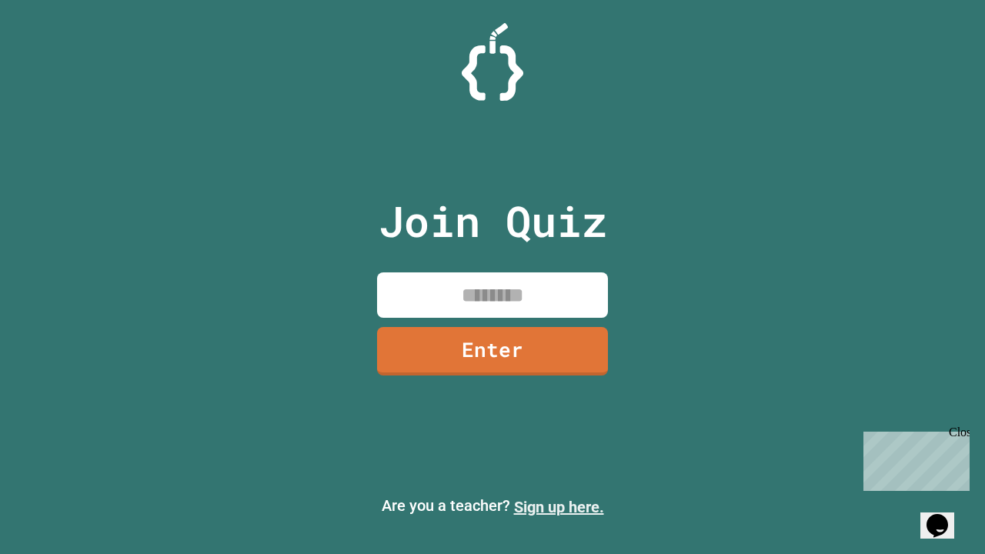
click at [559, 507] on link "Sign up here." at bounding box center [559, 507] width 90 height 18
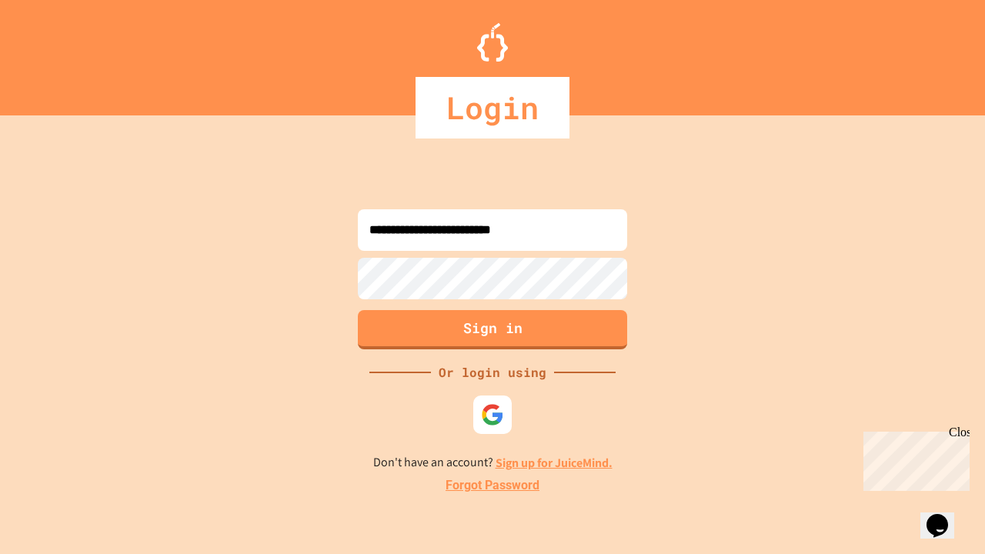
type input "**********"
